Goal: Information Seeking & Learning: Check status

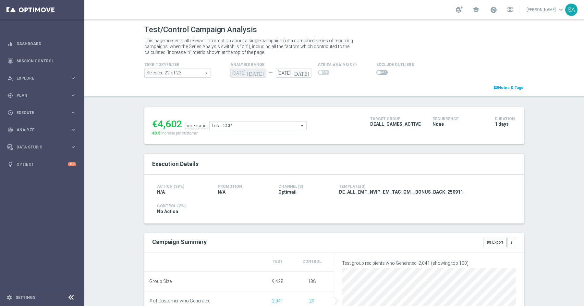
scroll to position [156, 0]
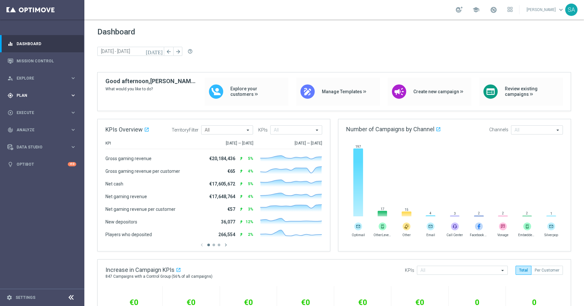
click at [52, 93] on span "Plan" at bounding box center [44, 95] width 54 height 4
click at [29, 188] on span "Analyze" at bounding box center [44, 188] width 54 height 4
click at [35, 142] on link "Customer 360" at bounding box center [42, 143] width 51 height 5
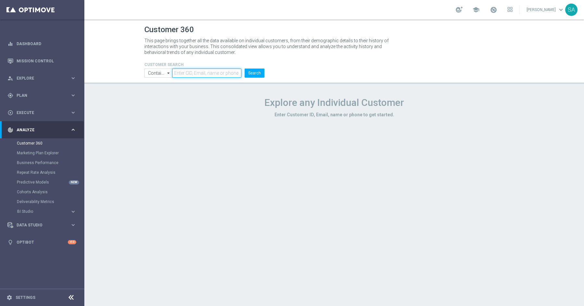
click at [182, 73] on input "text" at bounding box center [206, 72] width 69 height 9
paste input "9884843"
type input "9884843"
click at [245, 68] on button "Search" at bounding box center [255, 72] width 20 height 9
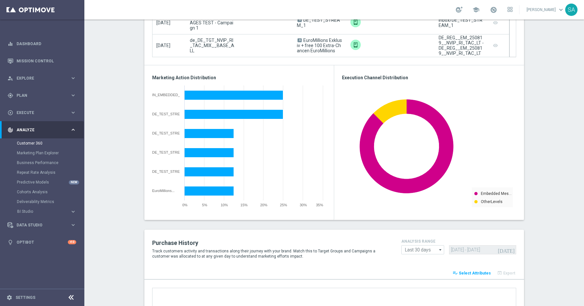
scroll to position [552, 0]
